Goal: Task Accomplishment & Management: Use online tool/utility

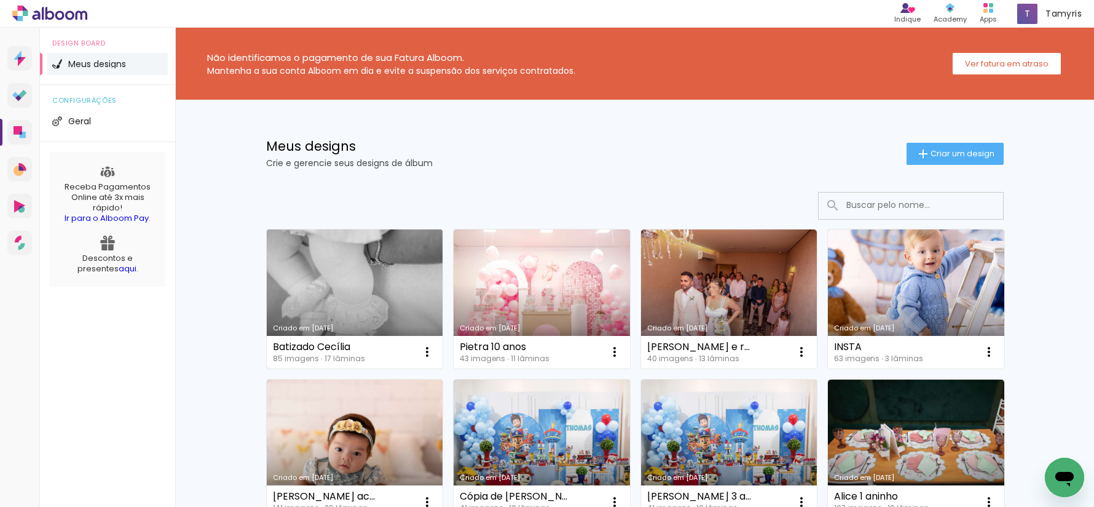
click at [339, 308] on link "Criado em [DATE]" at bounding box center [355, 298] width 176 height 139
